Goal: Task Accomplishment & Management: Manage account settings

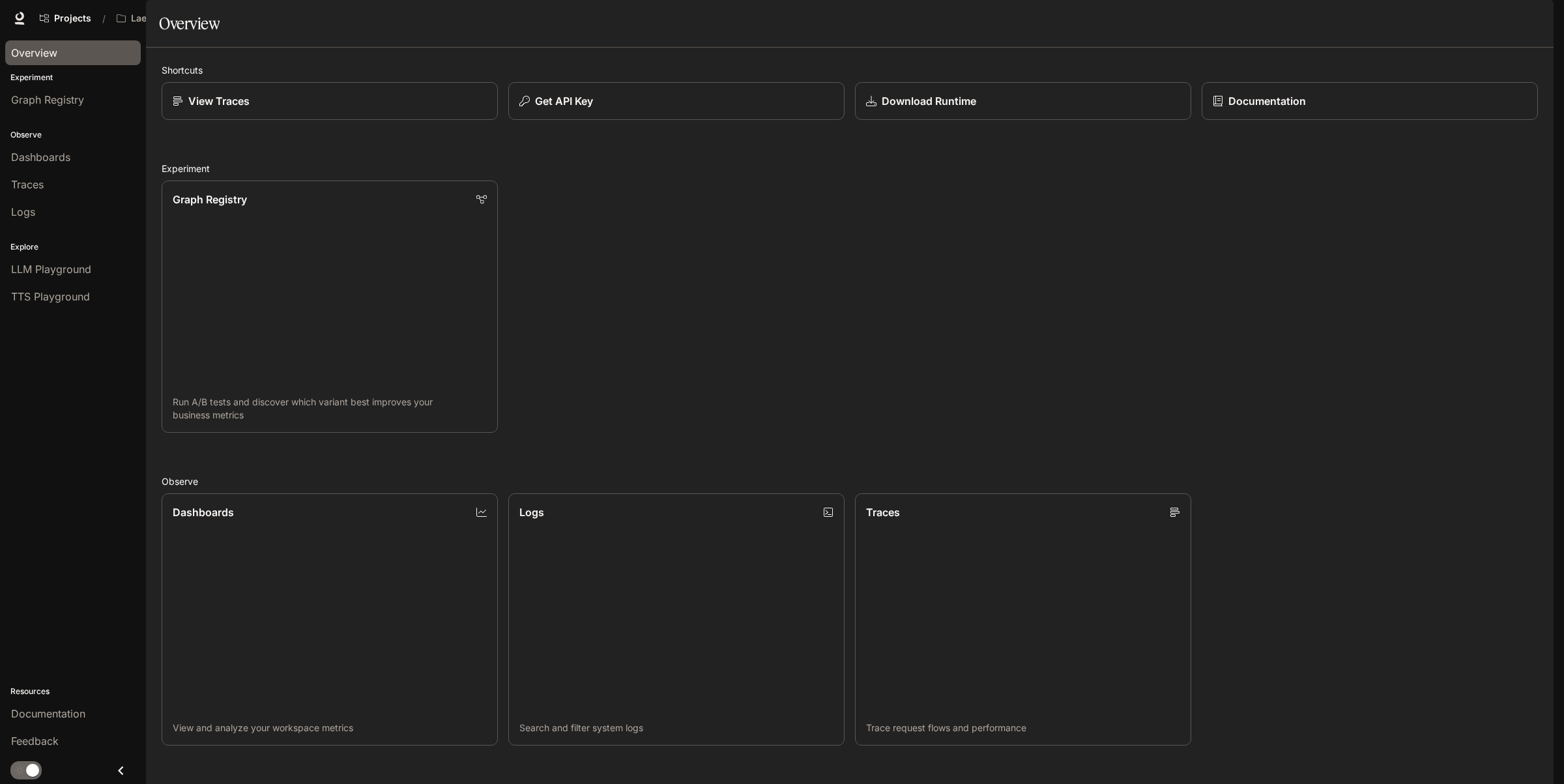
click at [21, 50] on span "Overview" at bounding box center [34, 53] width 46 height 16
click at [30, 59] on span "Overview" at bounding box center [34, 53] width 46 height 16
click at [40, 156] on span "Dashboards" at bounding box center [41, 157] width 59 height 16
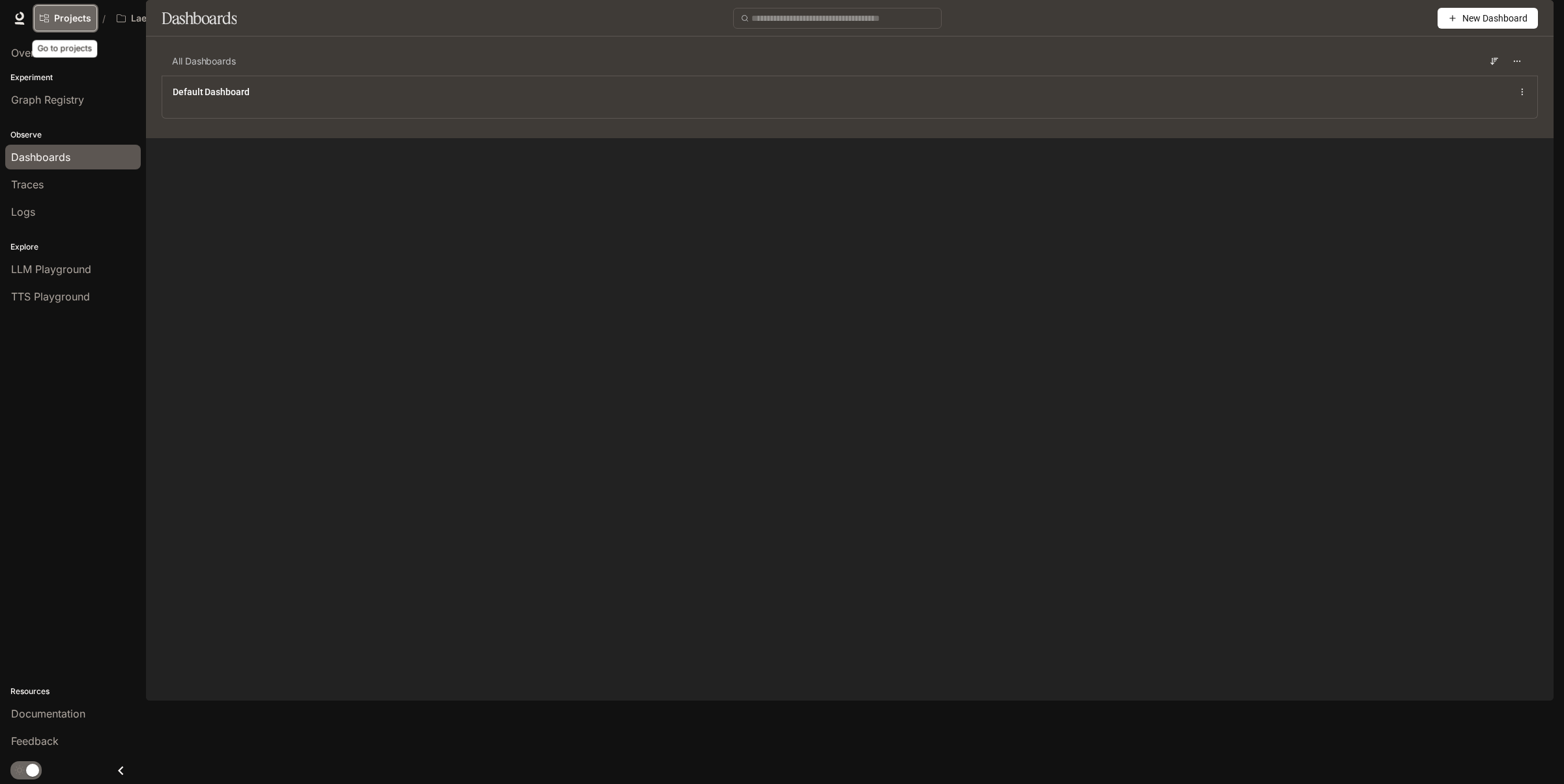
click at [85, 10] on link "Projects" at bounding box center [65, 18] width 63 height 26
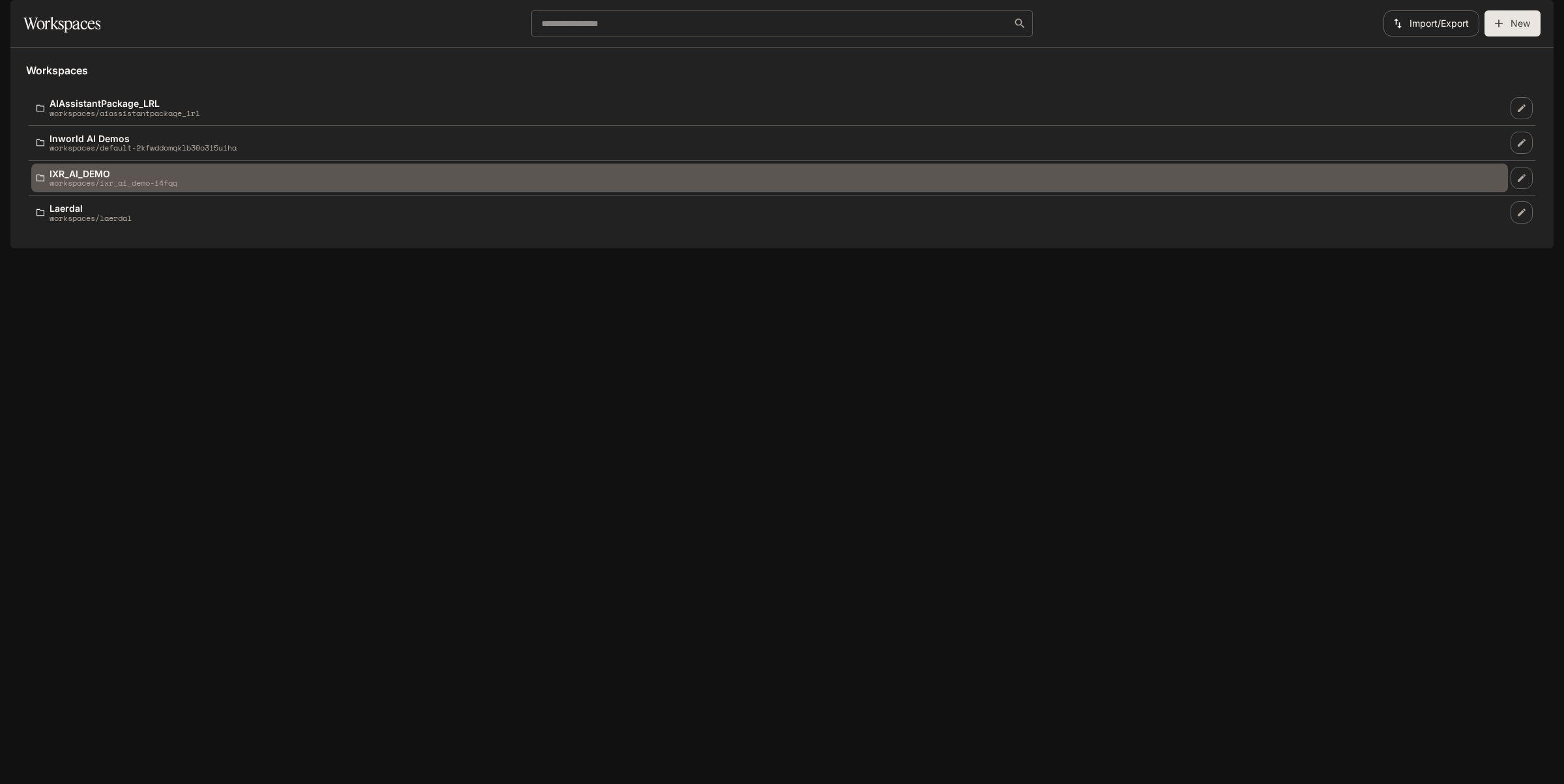
click at [65, 178] on p "IXR_AI_DEMO" at bounding box center [114, 173] width 128 height 10
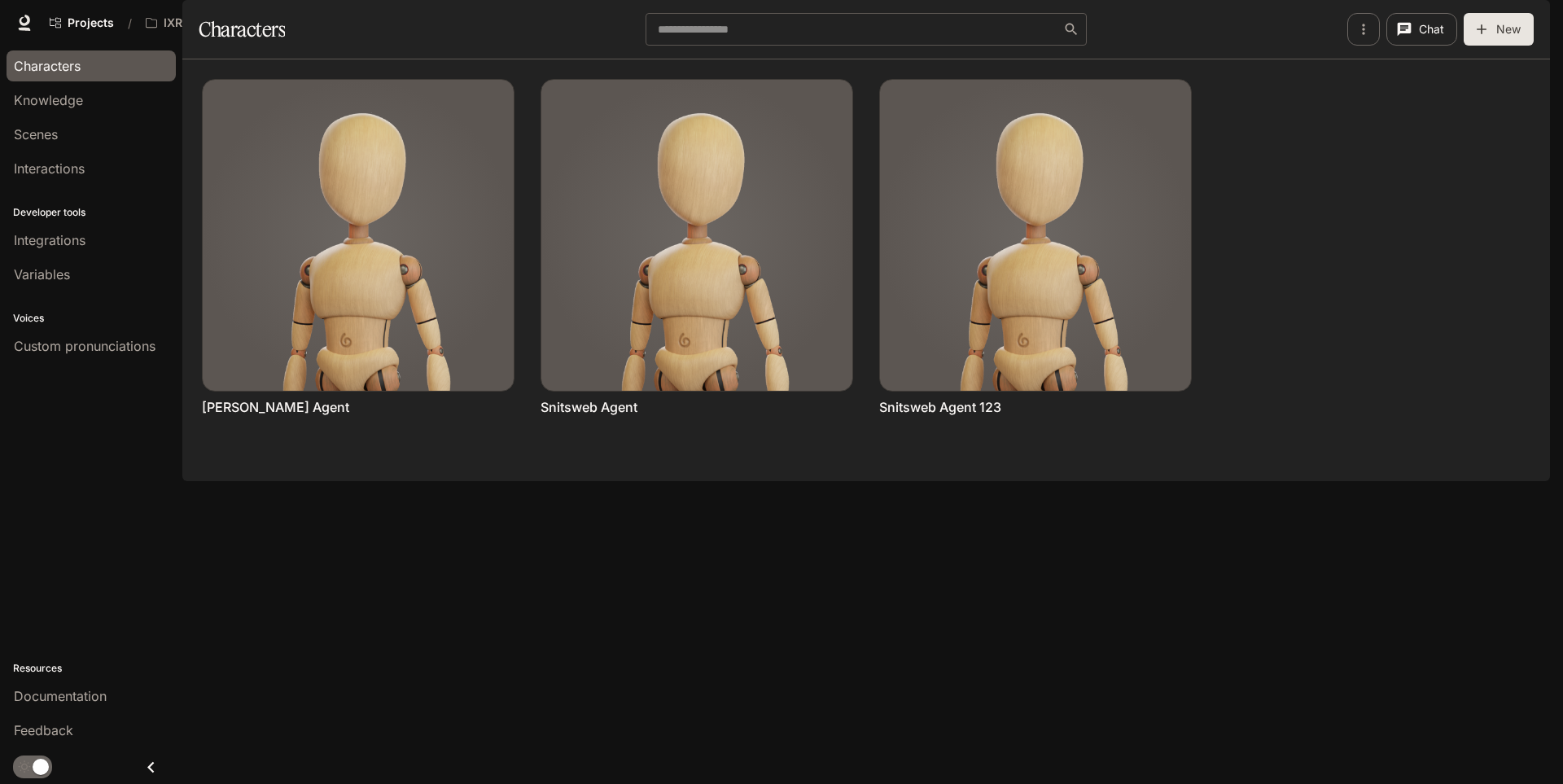
click at [1317, 24] on span "Portal" at bounding box center [1318, 23] width 31 height 20
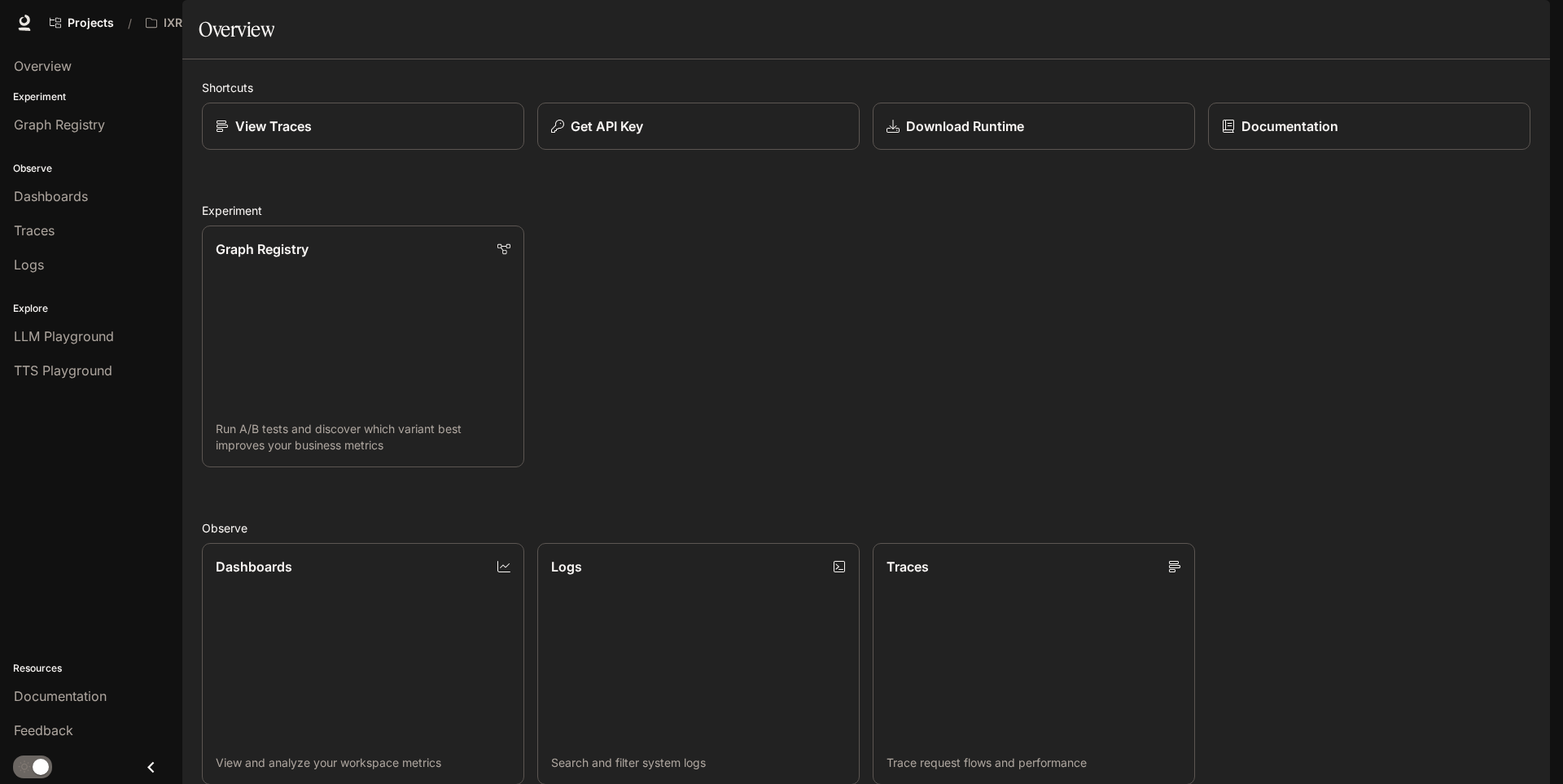
click at [1253, 23] on span "Character Studio" at bounding box center [1238, 23] width 91 height 20
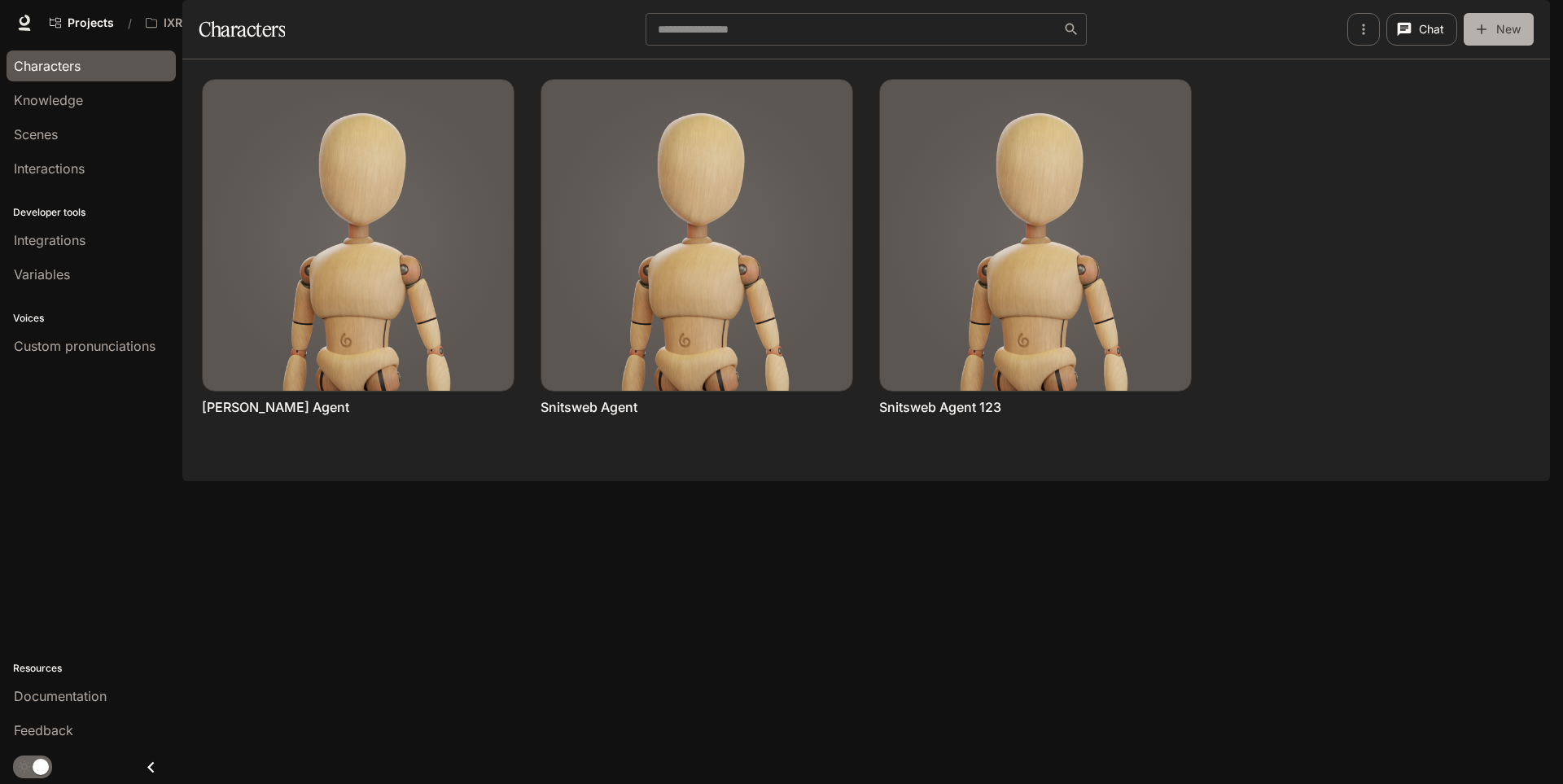
click at [1497, 45] on button "New" at bounding box center [1499, 29] width 70 height 33
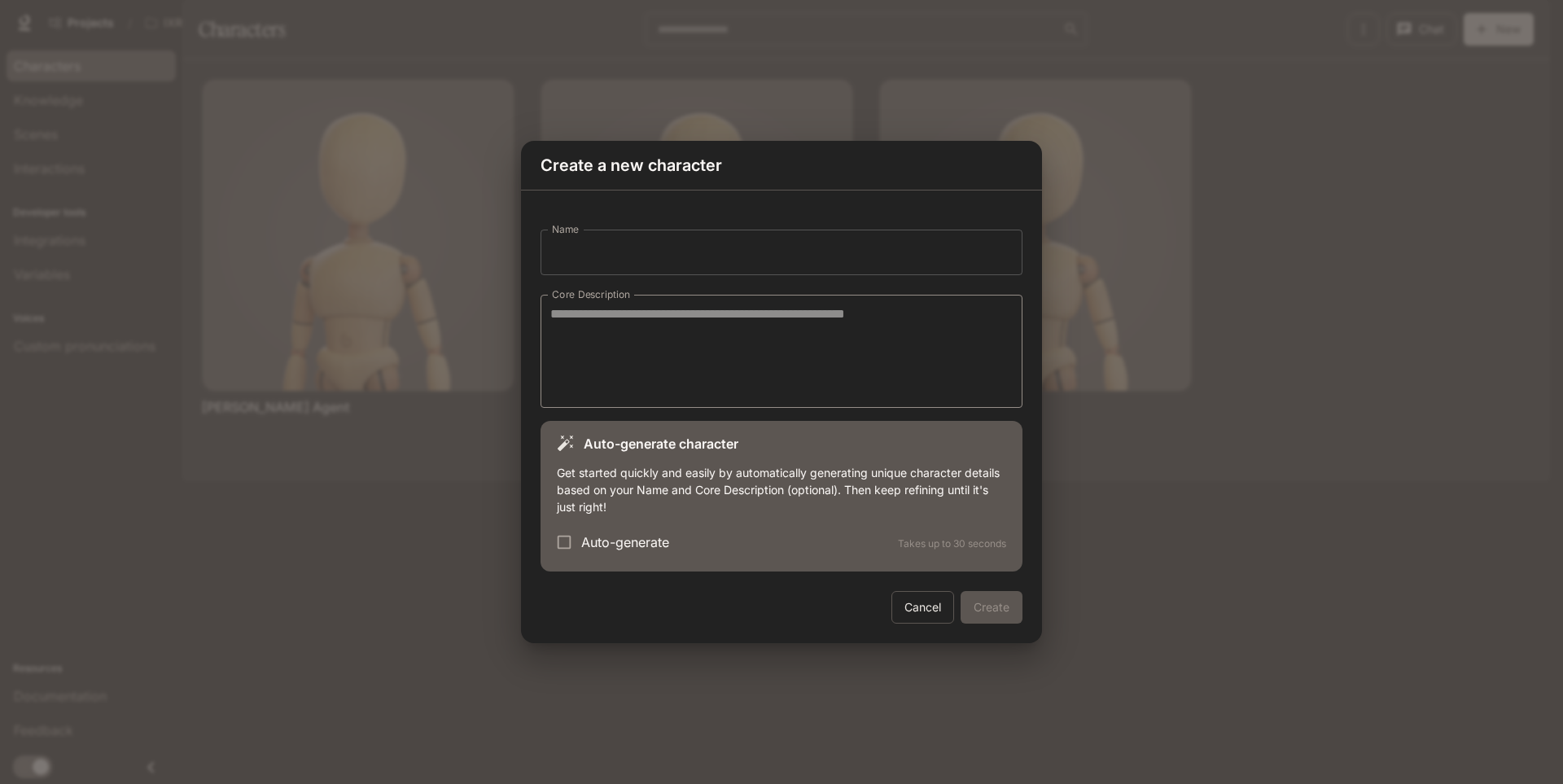
click at [733, 236] on input "Name" at bounding box center [782, 252] width 482 height 45
click at [1358, 264] on div "Create a new character Name Name Core Description * Core Description Auto-gener…" at bounding box center [782, 392] width 1563 height 784
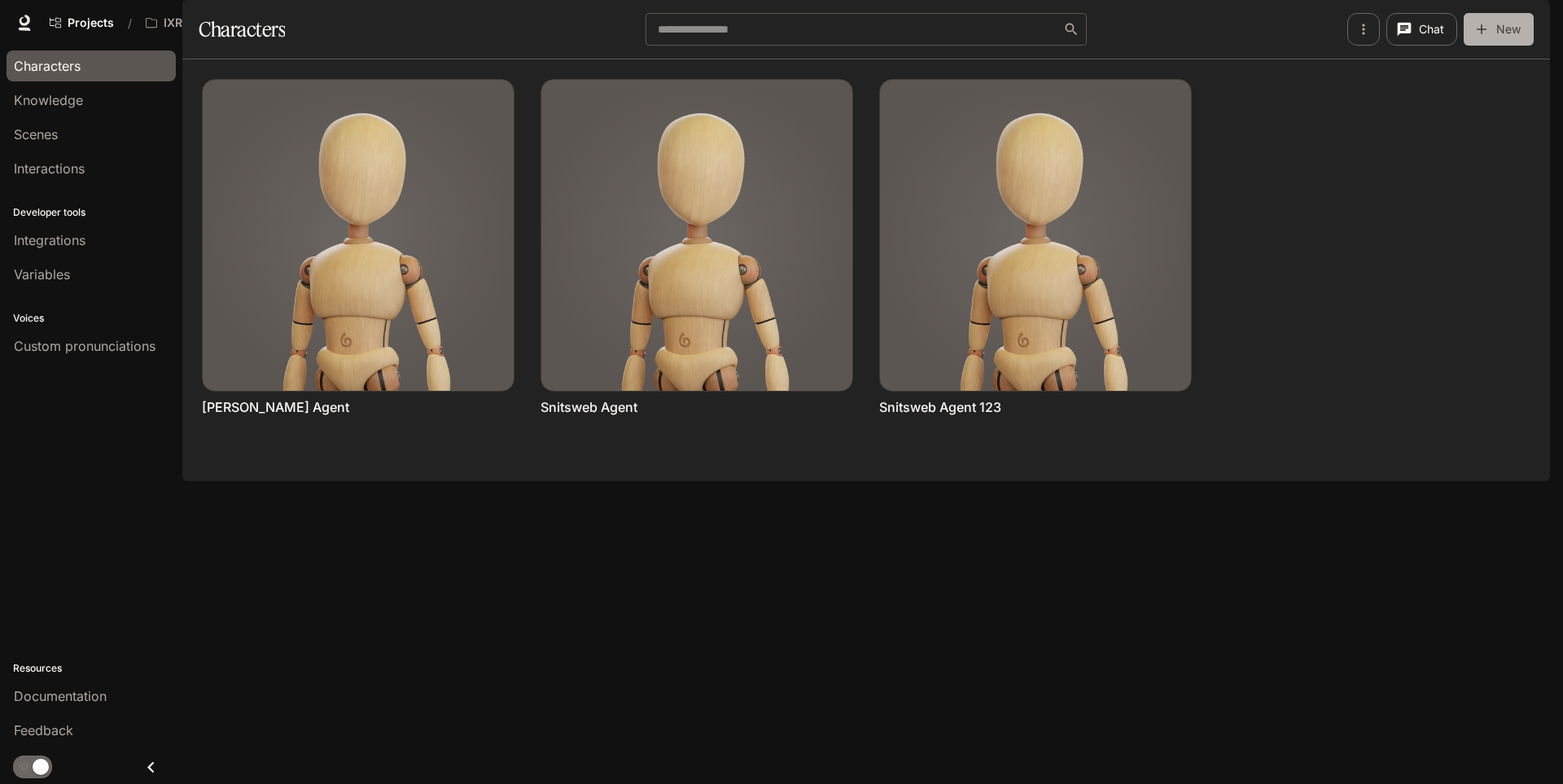
click at [1499, 45] on button "New" at bounding box center [1499, 29] width 70 height 33
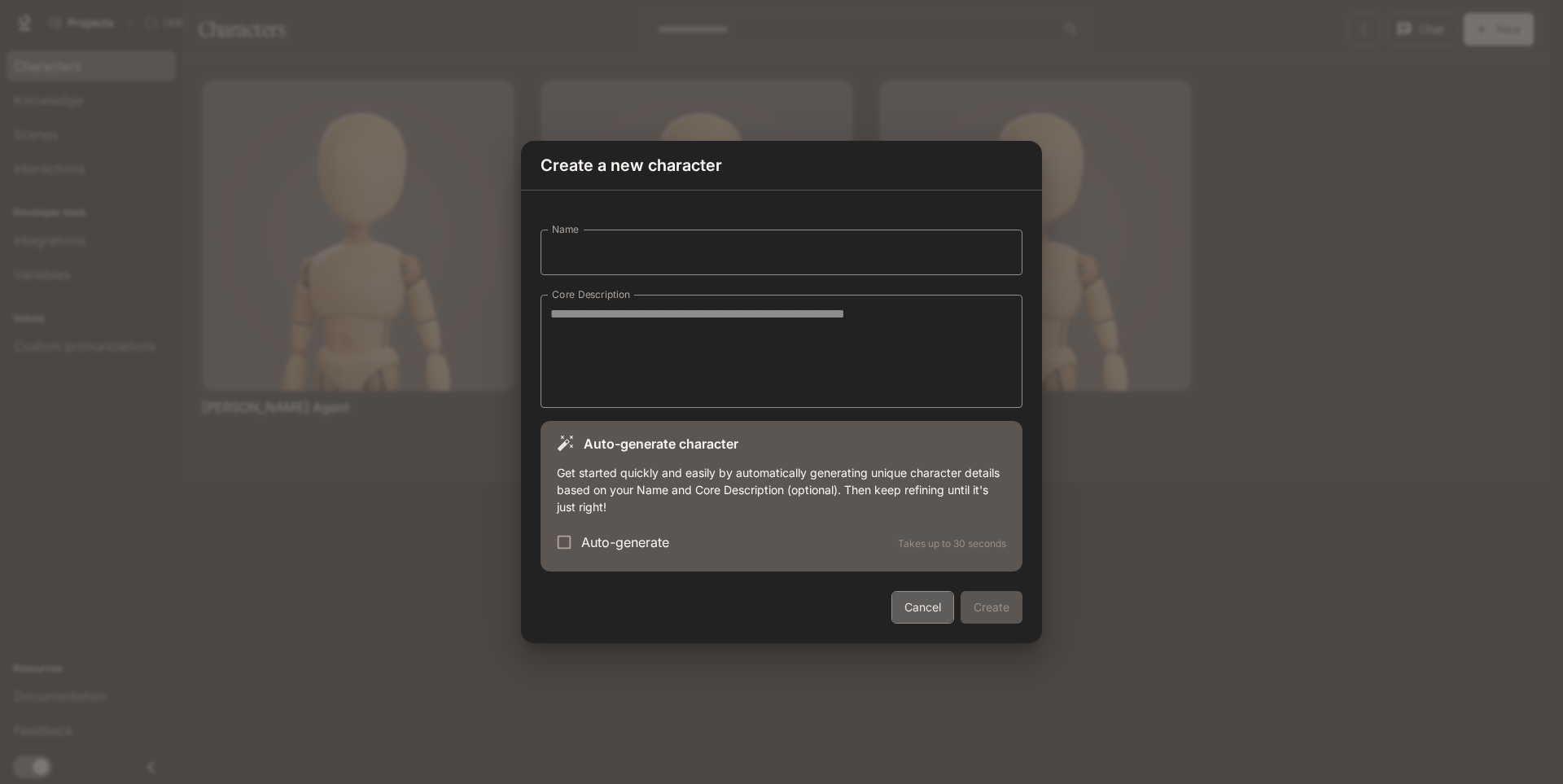
click at [930, 602] on button "Cancel" at bounding box center [923, 607] width 63 height 33
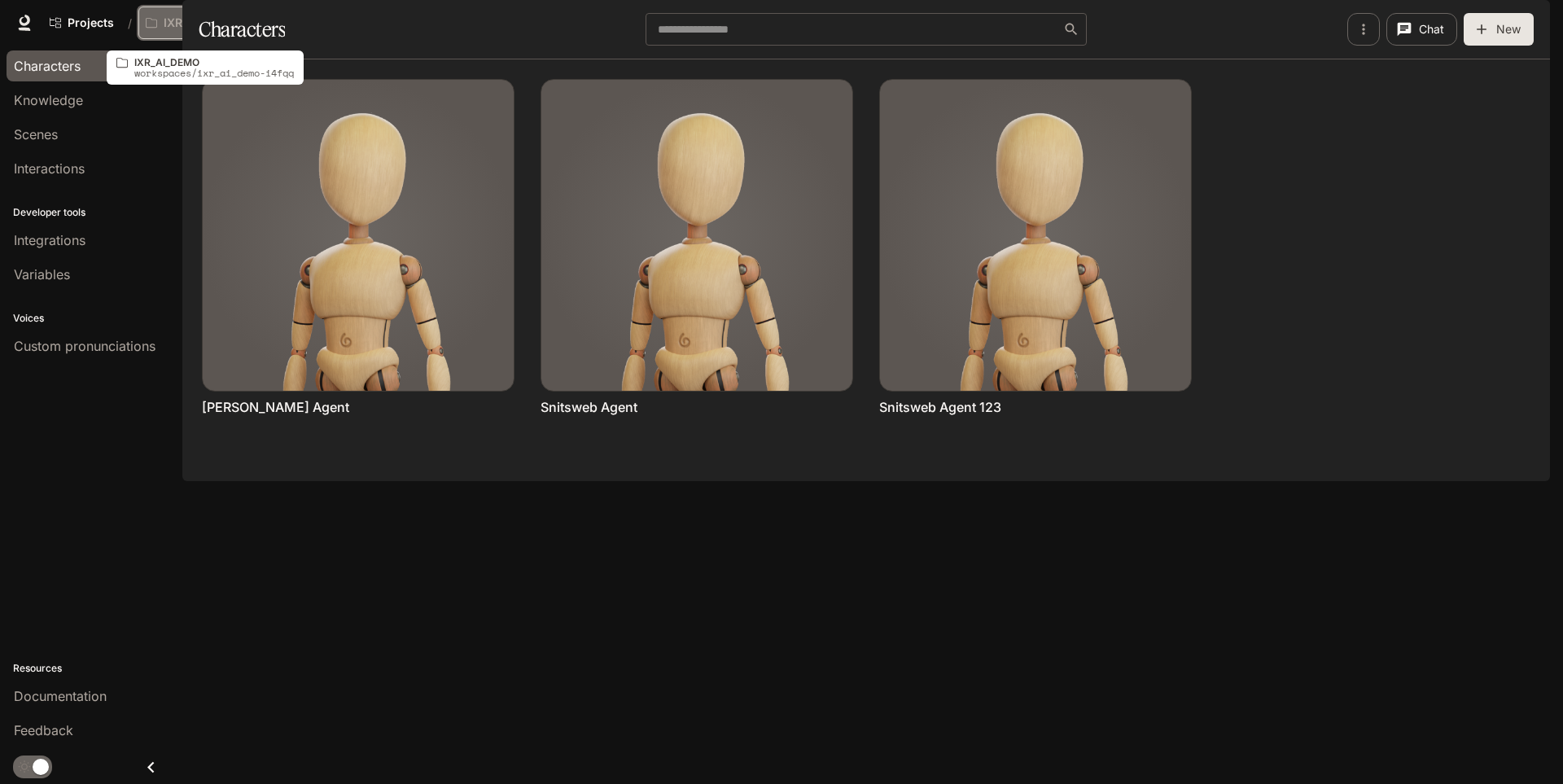
click at [205, 35] on button "IXR_AI_DEMO" at bounding box center [202, 22] width 126 height 33
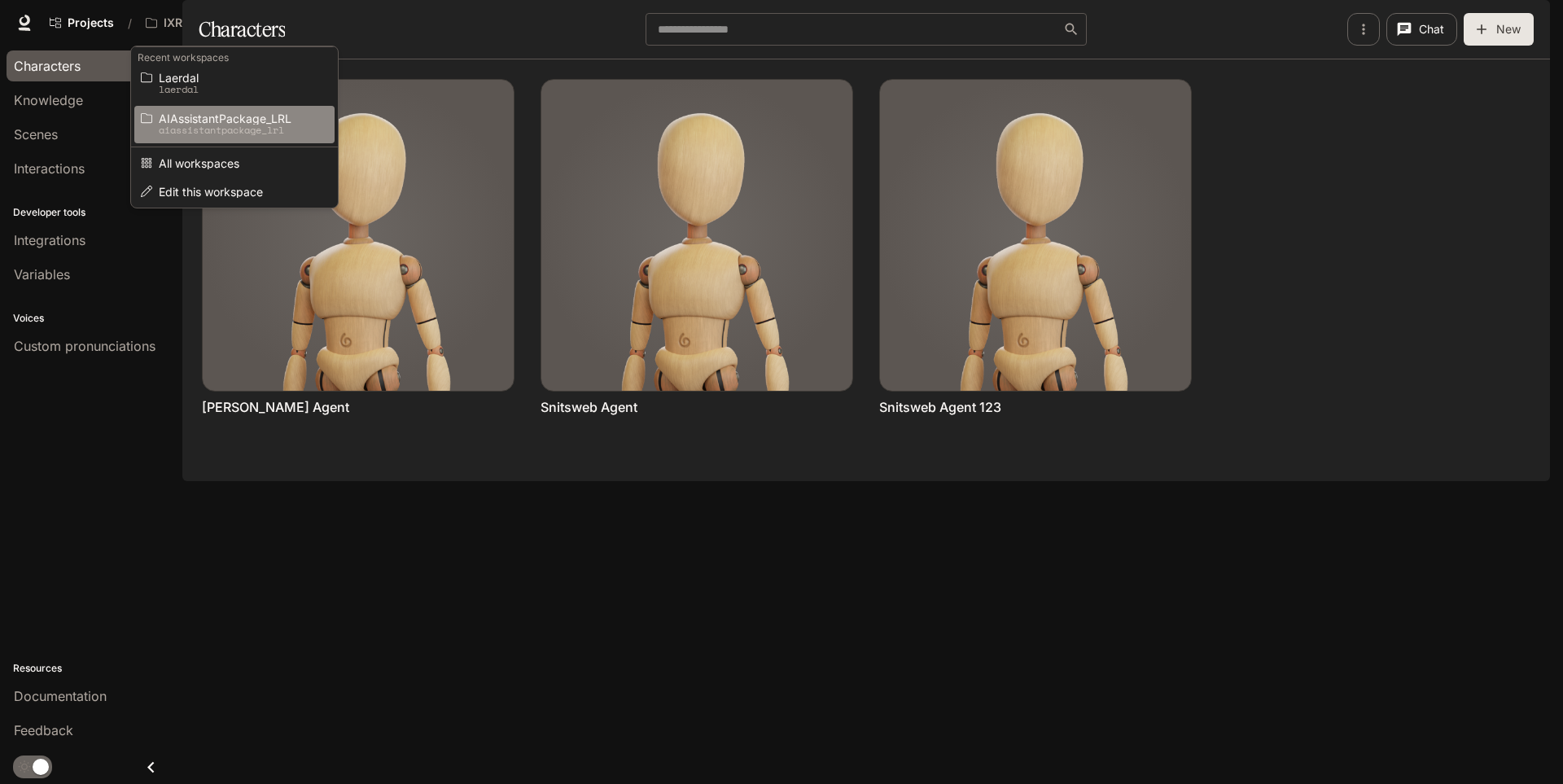
click at [260, 131] on p "aiassistantpackage_lrl" at bounding box center [232, 130] width 147 height 12
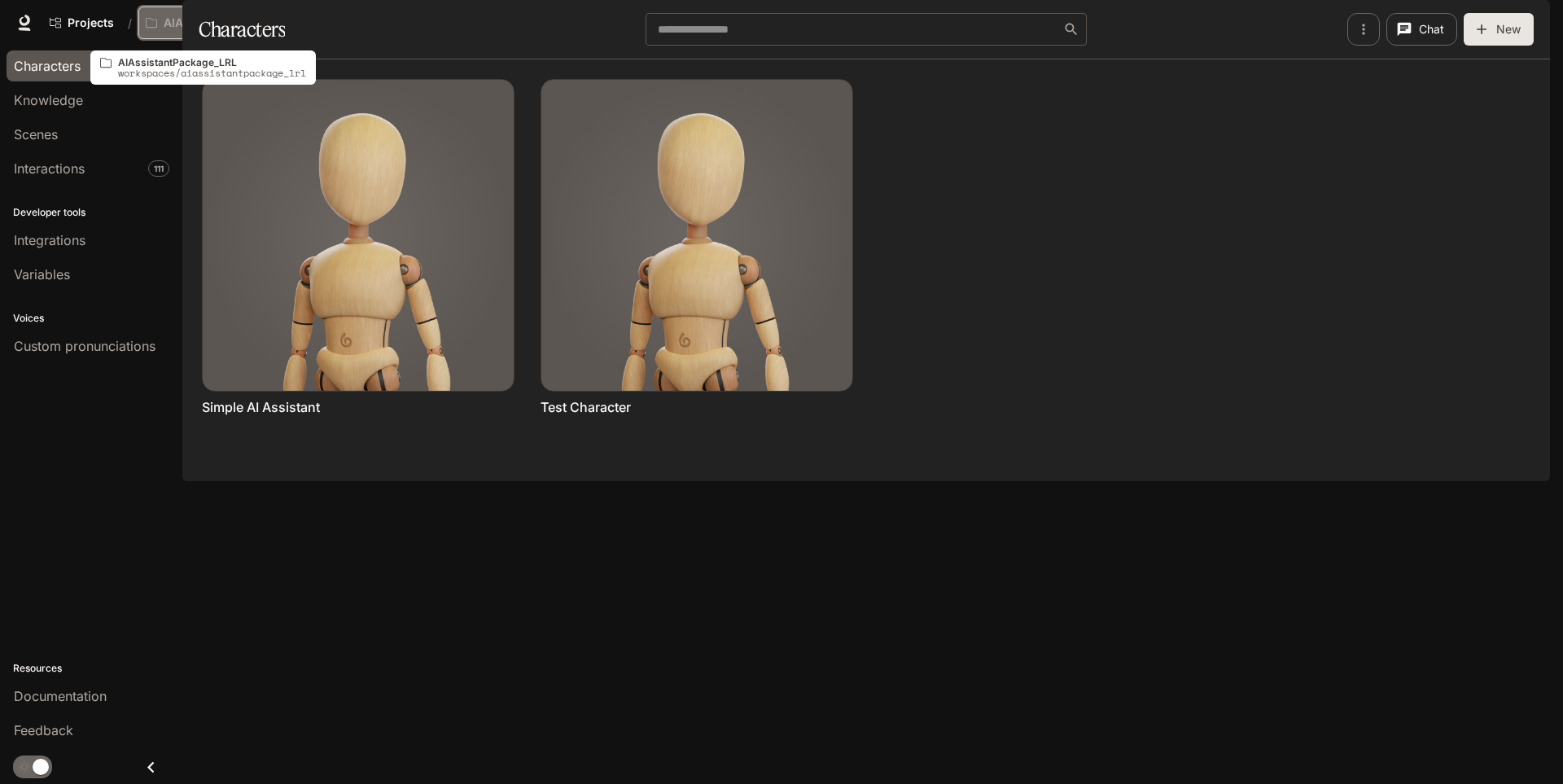
click at [244, 27] on p "AIAssistantPackage_LRL" at bounding box center [209, 23] width 91 height 14
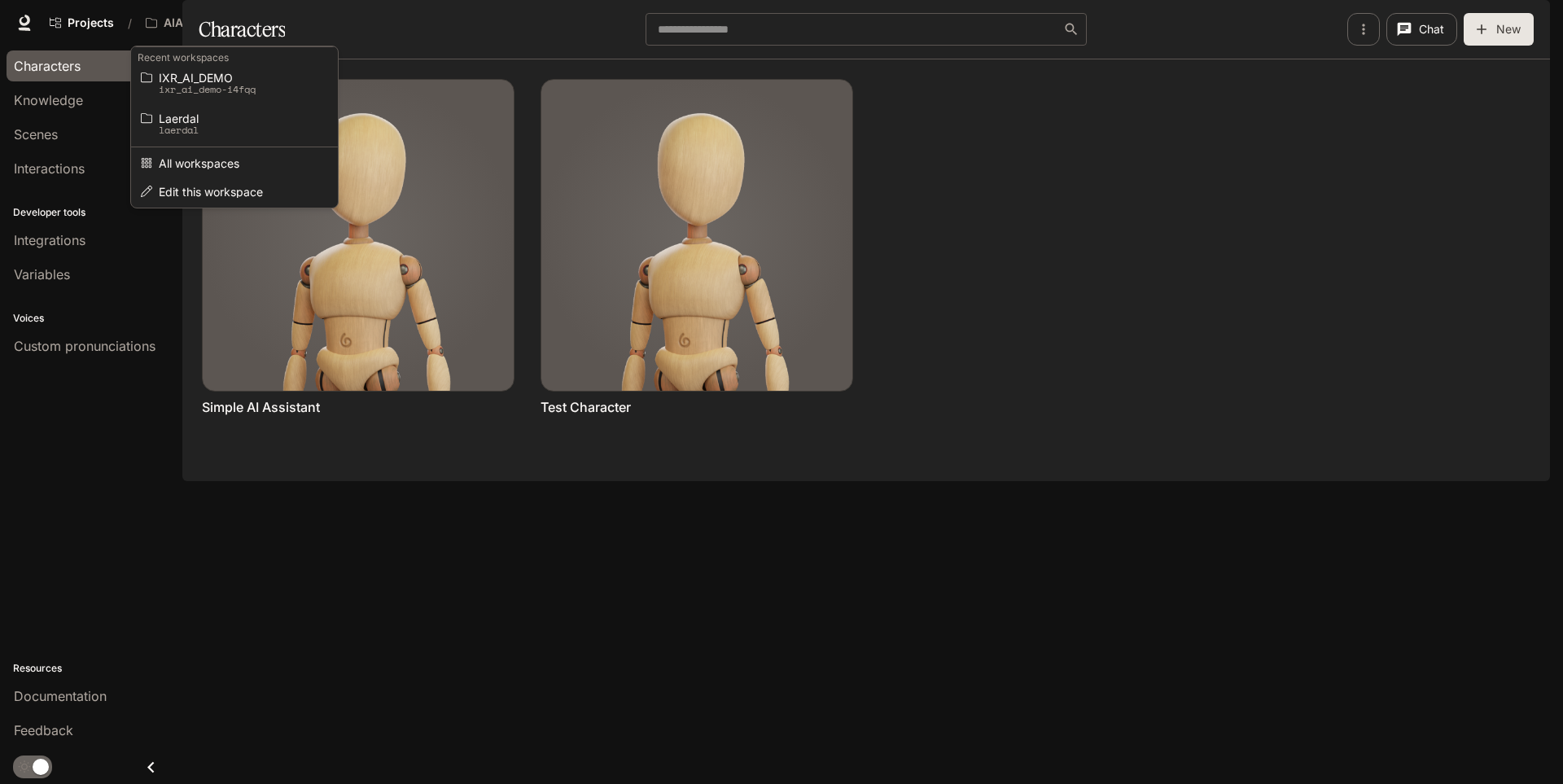
click at [247, 59] on ul "Recent workspaces IXR_AI_DEMO ixr_ai_demo-i4fqq Laerdal laerdal All workspaces …" at bounding box center [234, 125] width 207 height 158
click at [249, 80] on span "IXR_AI_DEMO" at bounding box center [232, 78] width 147 height 12
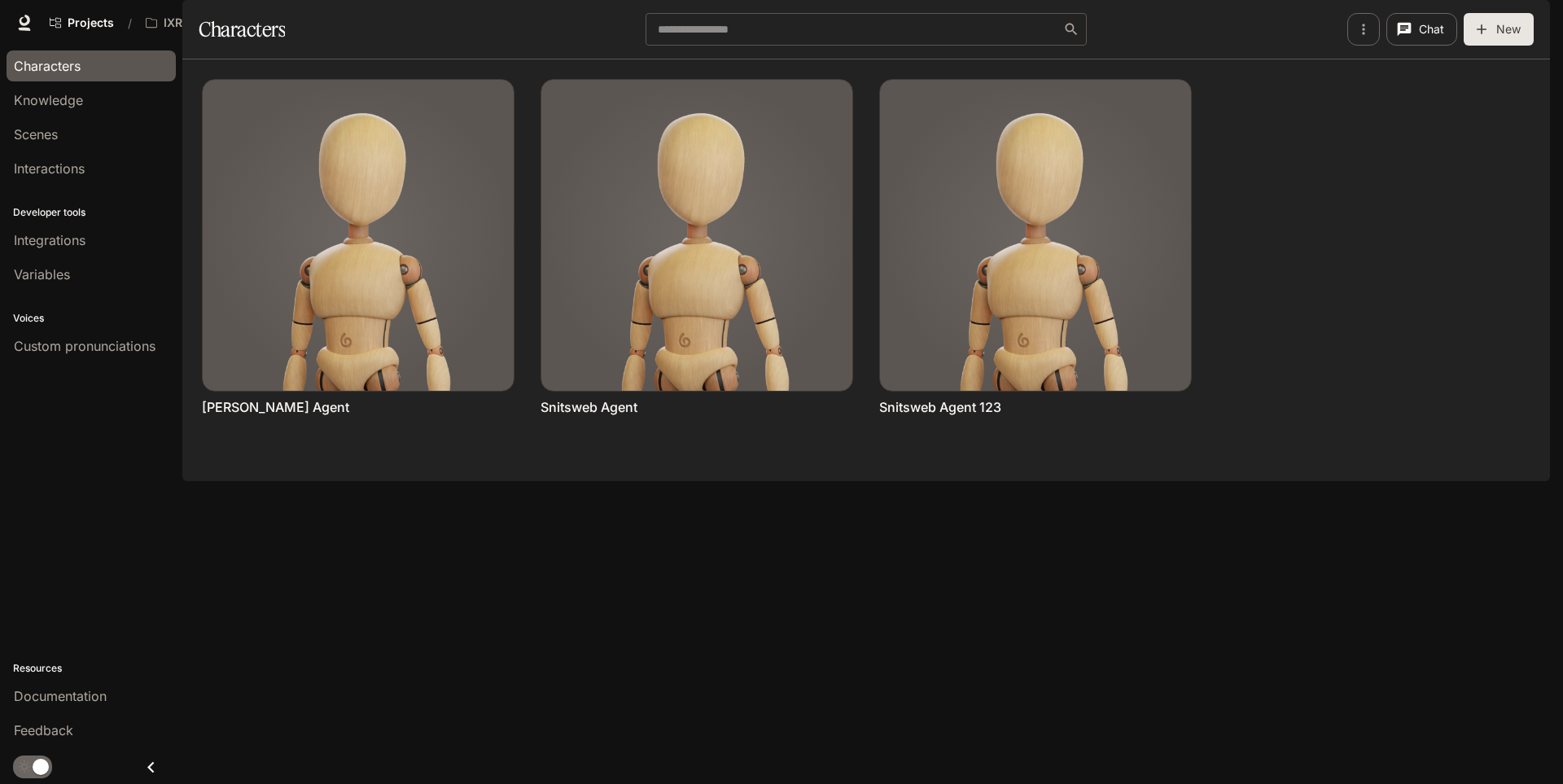
click at [1523, 28] on img "button" at bounding box center [1527, 23] width 23 height 23
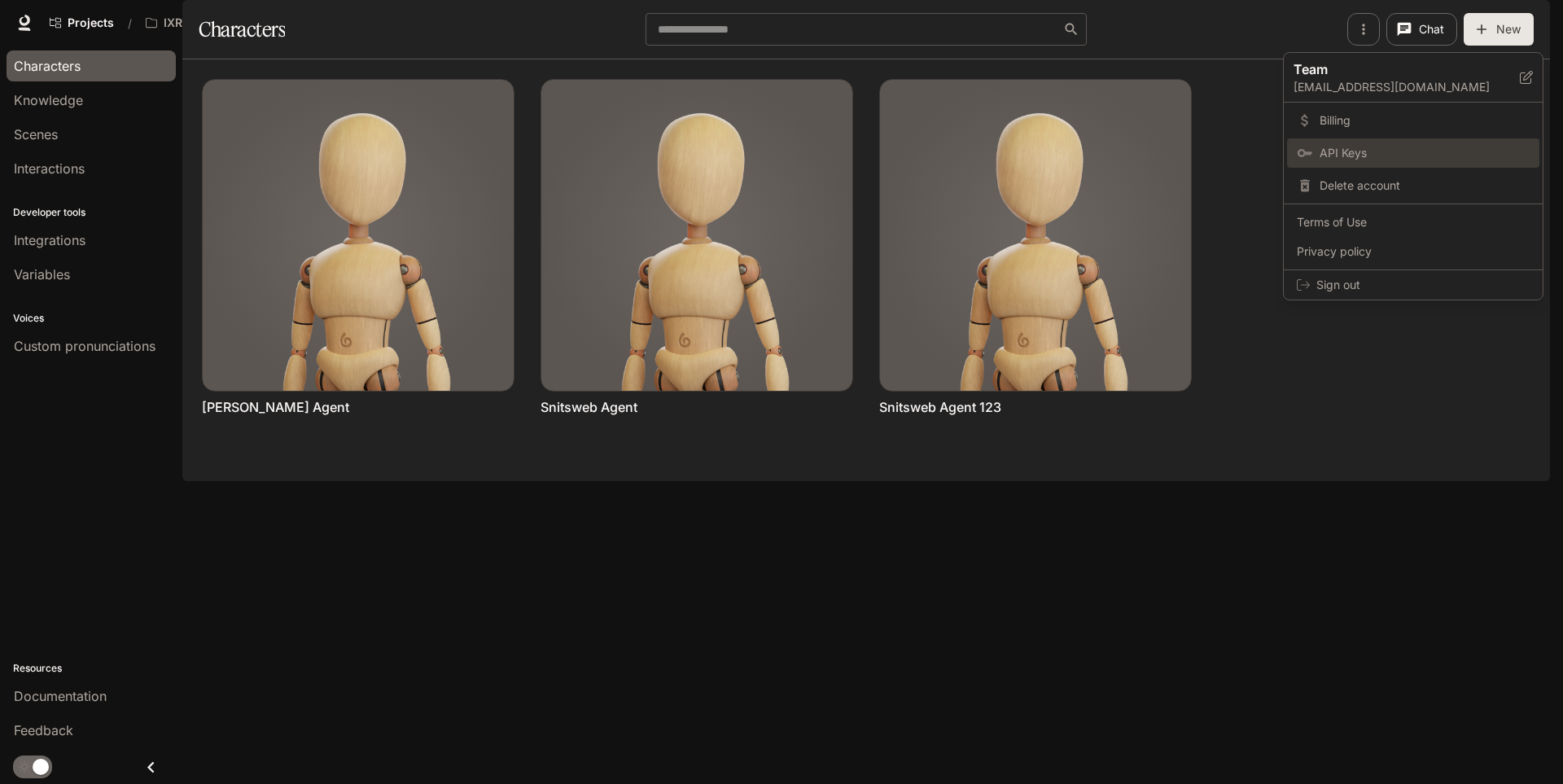
click at [1385, 158] on span "API Keys" at bounding box center [1424, 153] width 210 height 16
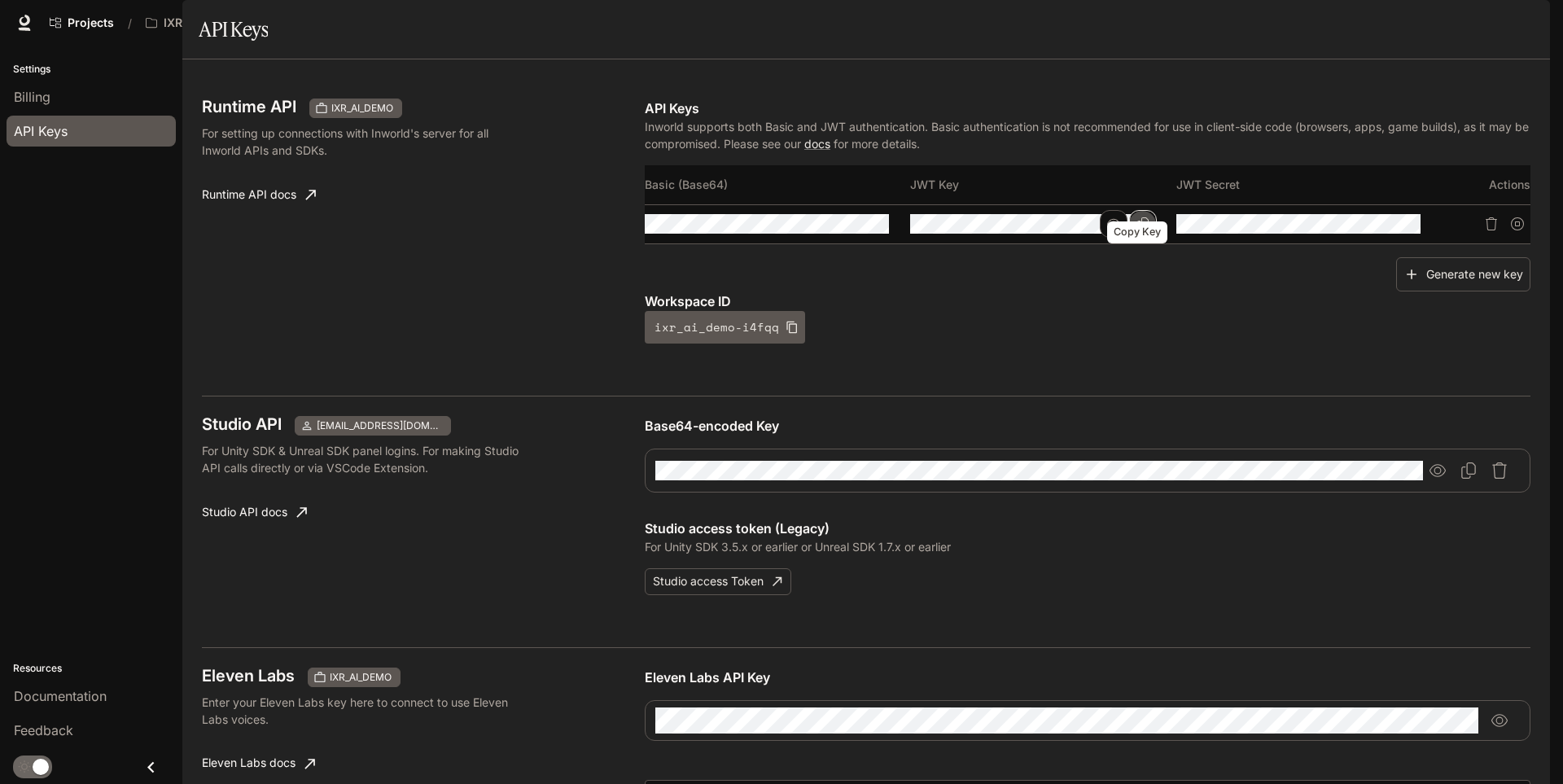
click at [1138, 230] on icon "Copy Key" at bounding box center [1143, 224] width 13 height 13
click at [1405, 230] on icon "Copy Secret" at bounding box center [1408, 224] width 13 height 13
click at [1137, 230] on icon "Copy Key" at bounding box center [1143, 224] width 13 height 13
click at [786, 321] on icon "button" at bounding box center [792, 327] width 13 height 13
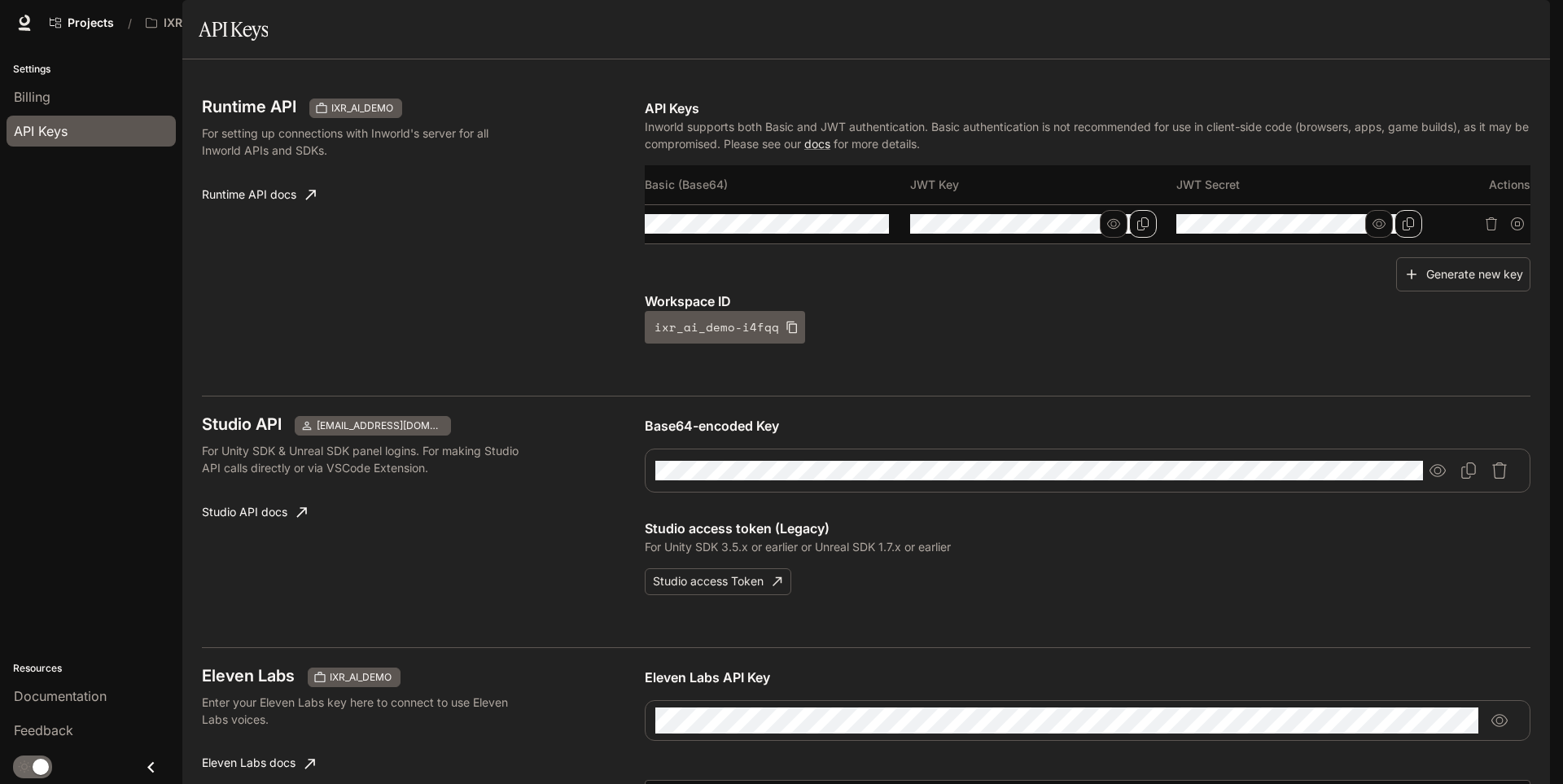
scroll to position [0, 0]
click at [1142, 230] on icon "Copy Key" at bounding box center [1143, 224] width 12 height 13
click at [1402, 230] on icon "Copy Secret" at bounding box center [1408, 224] width 13 height 13
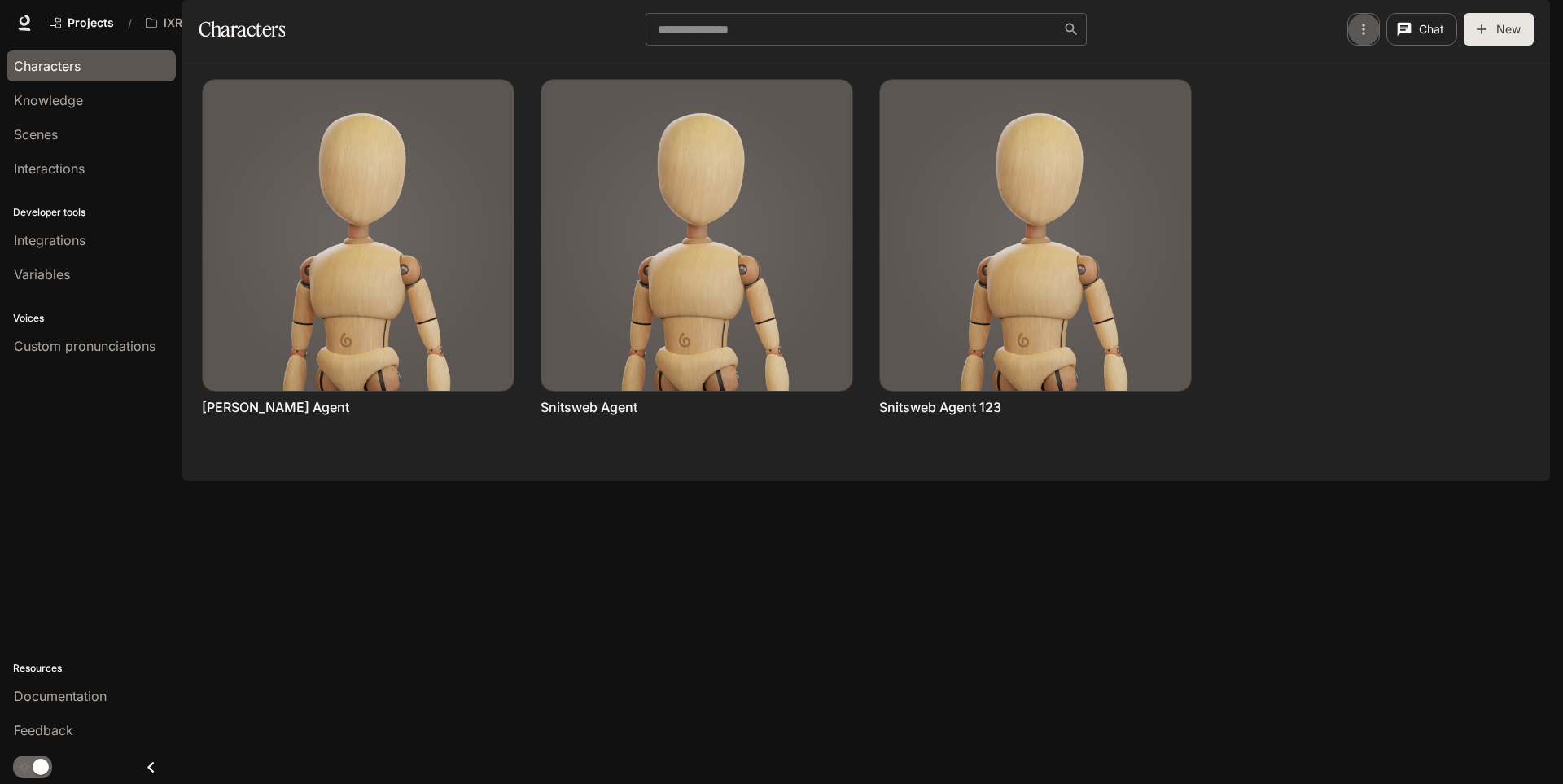
click at [1363, 37] on icon "button" at bounding box center [1364, 29] width 16 height 16
click at [1429, 253] on div at bounding box center [782, 392] width 1563 height 784
